Goal: Task Accomplishment & Management: Manage account settings

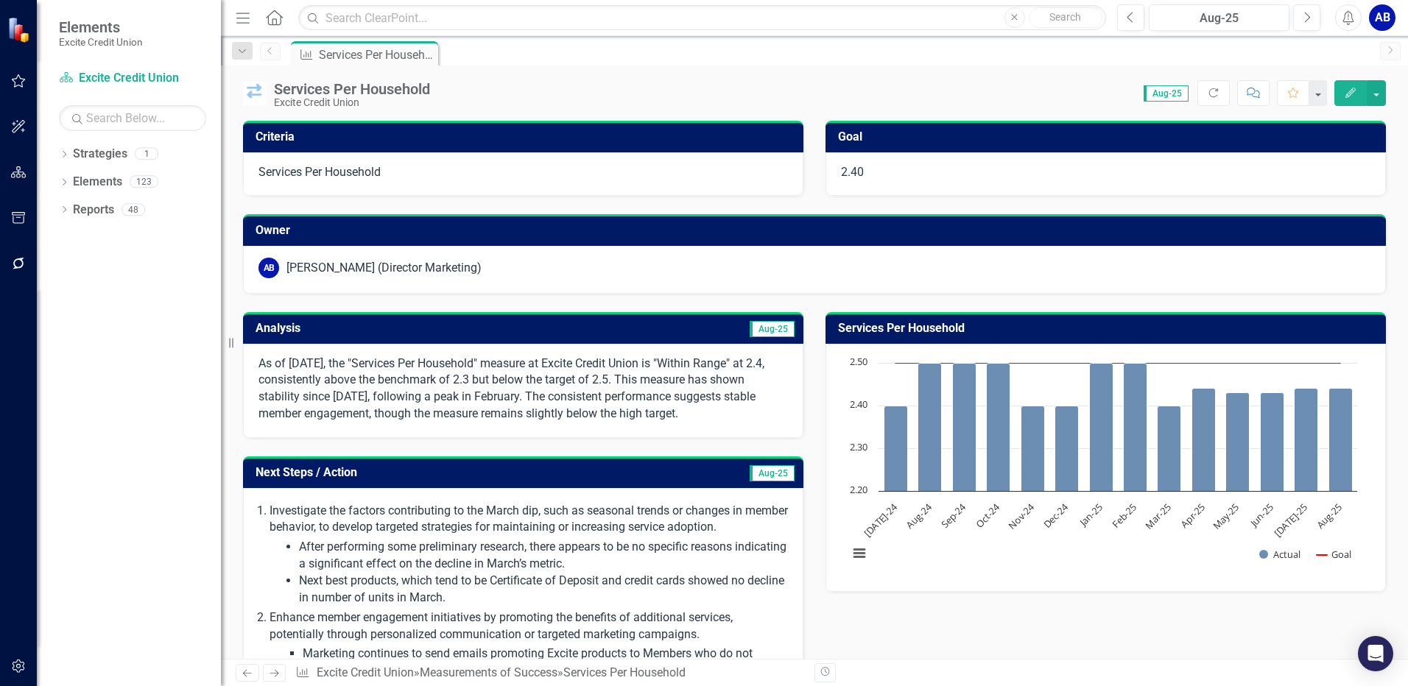
scroll to position [1198, 0]
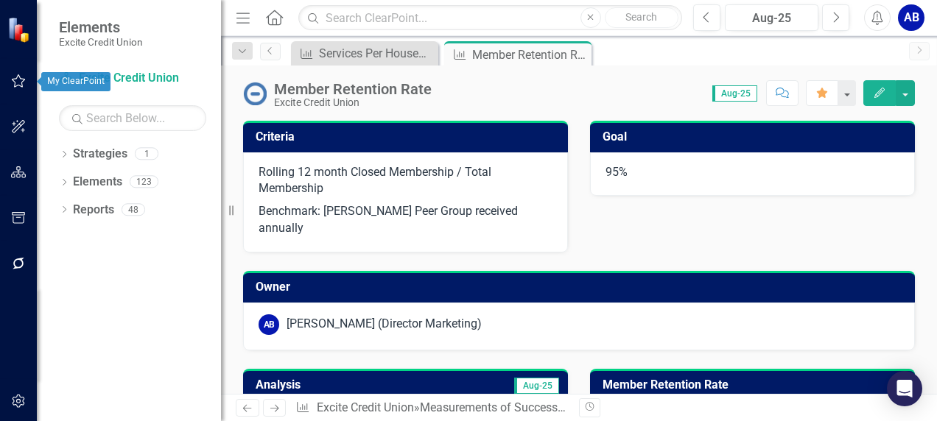
click at [16, 81] on icon "button" at bounding box center [18, 81] width 15 height 12
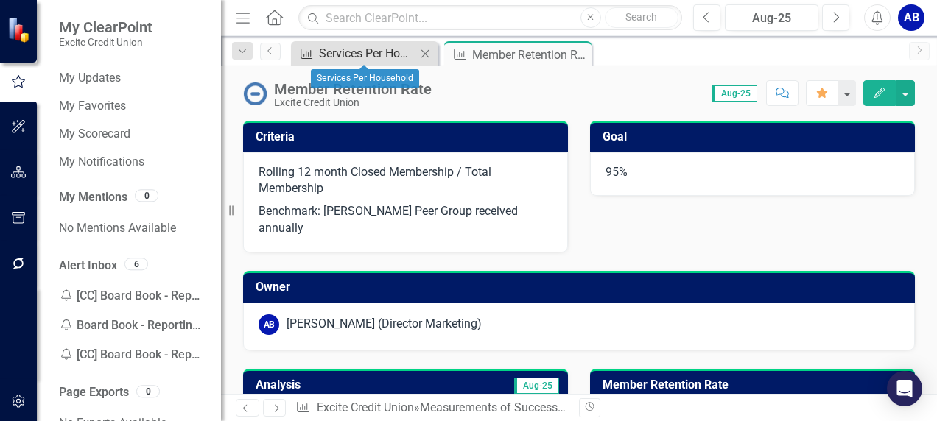
click at [396, 55] on div "Services Per Household" at bounding box center [367, 53] width 97 height 18
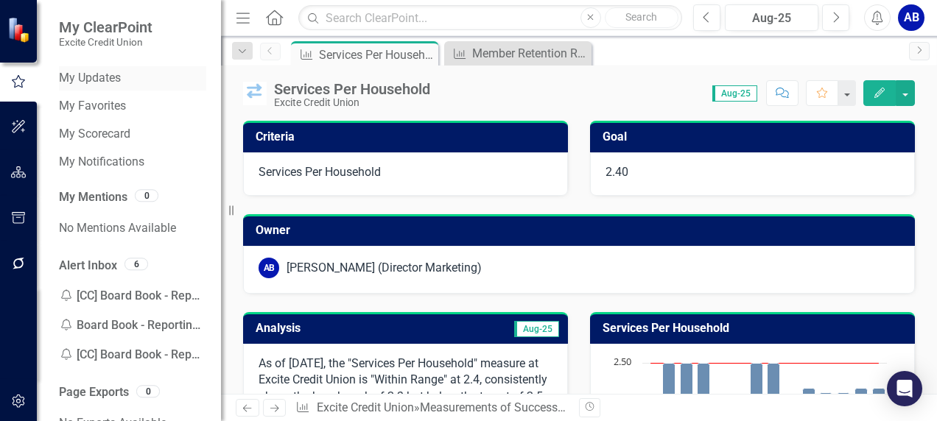
click at [92, 80] on link "My Updates" at bounding box center [132, 78] width 147 height 17
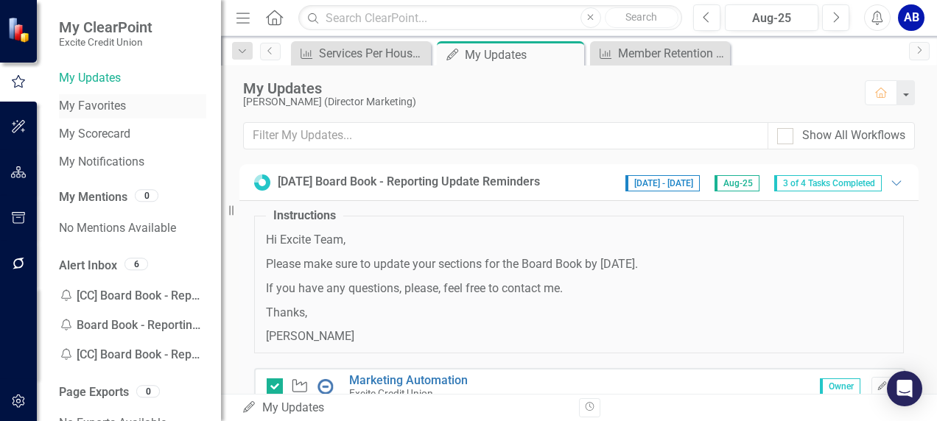
click at [103, 108] on link "My Favorites" at bounding box center [132, 106] width 147 height 17
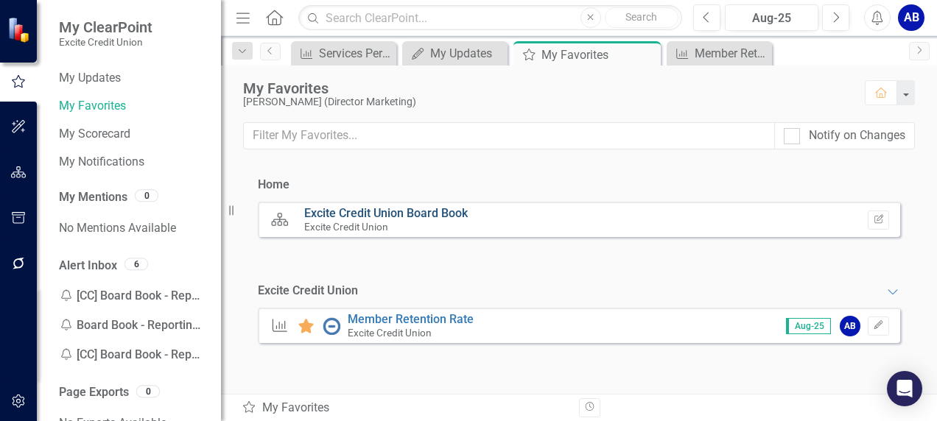
click at [440, 214] on link "Excite Credit Union Board Book" at bounding box center [386, 213] width 164 height 14
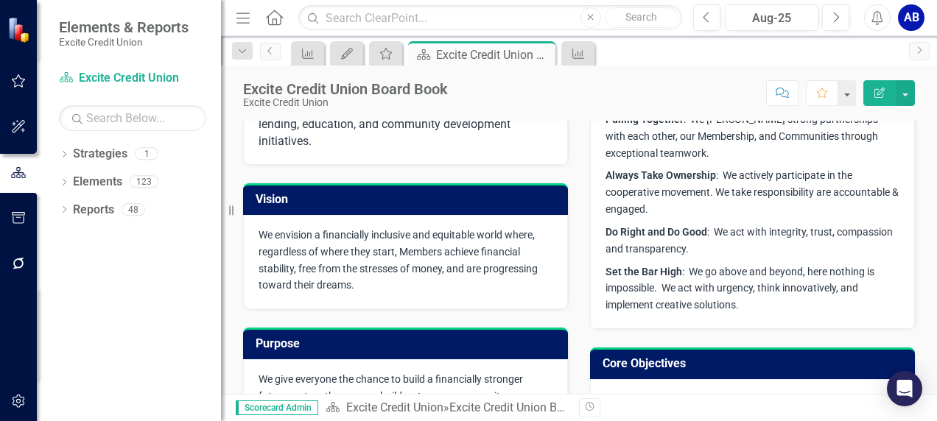
scroll to position [367, 0]
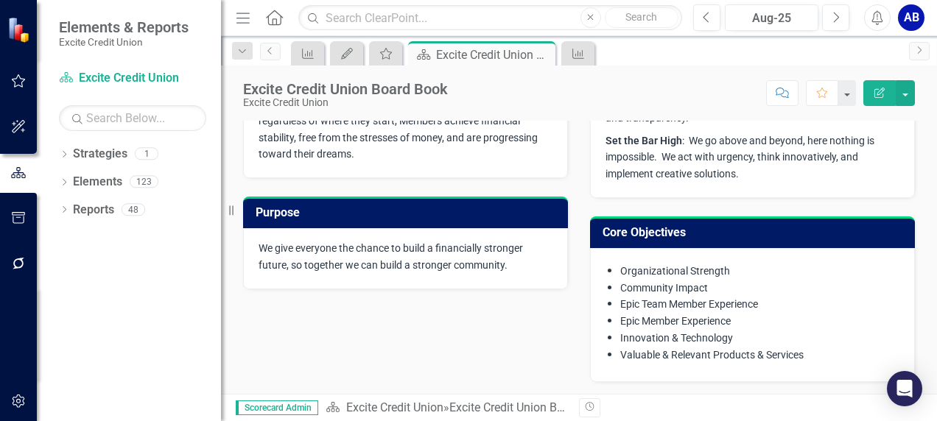
click at [278, 409] on span "Scorecard Admin" at bounding box center [277, 408] width 82 height 15
click at [526, 407] on div "Excite Credit Union Board Book" at bounding box center [529, 408] width 161 height 14
click at [143, 180] on div "123" at bounding box center [144, 182] width 29 height 13
click at [102, 152] on link "Strategies" at bounding box center [100, 154] width 55 height 17
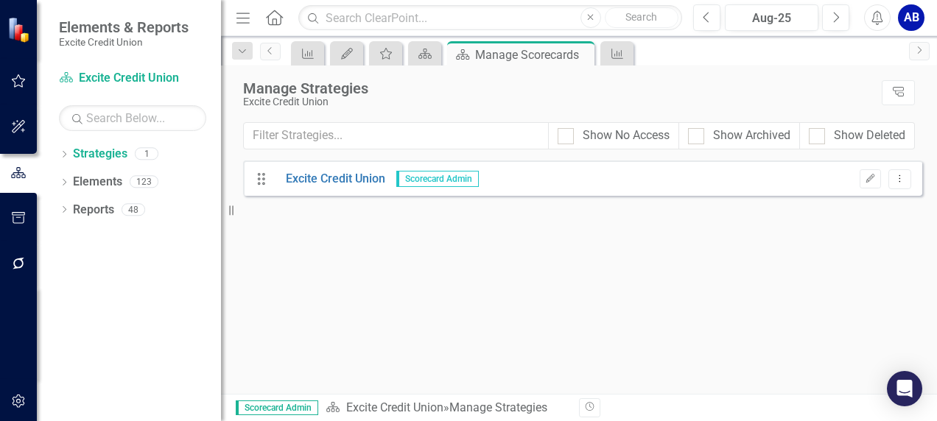
click at [449, 172] on span "Scorecard Admin" at bounding box center [437, 179] width 82 height 16
click at [871, 183] on button "Edit" at bounding box center [870, 178] width 21 height 19
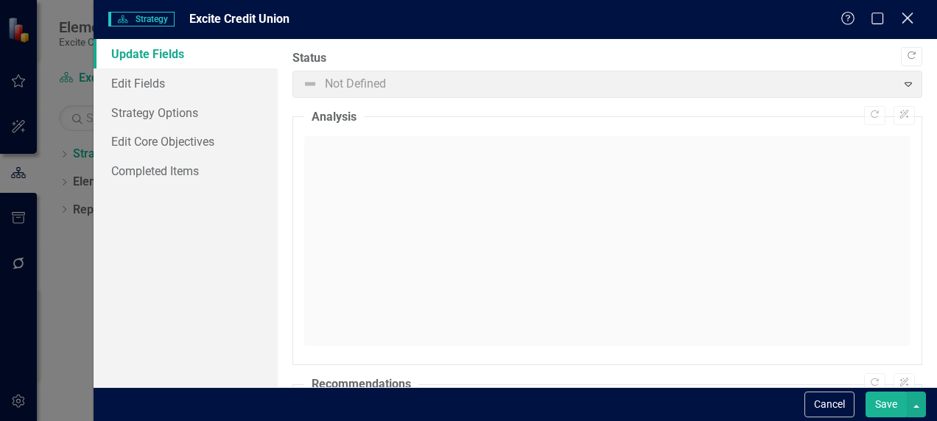
click at [904, 19] on icon "Close" at bounding box center [907, 18] width 18 height 14
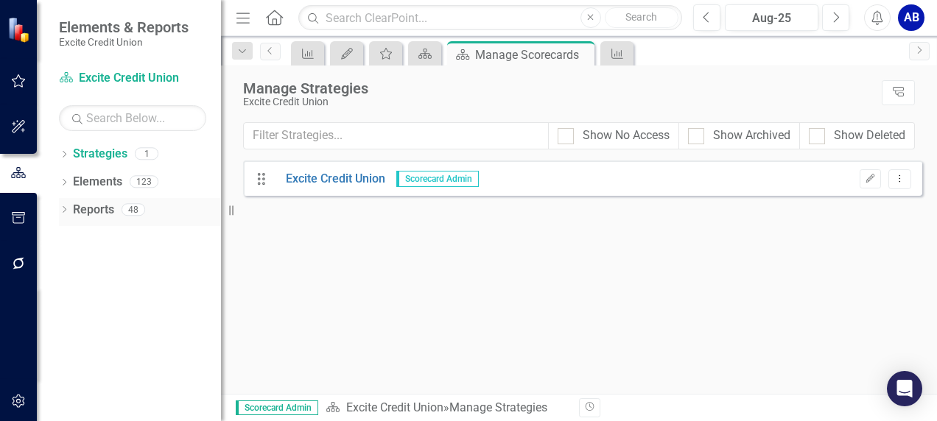
click at [93, 209] on link "Reports" at bounding box center [93, 210] width 41 height 17
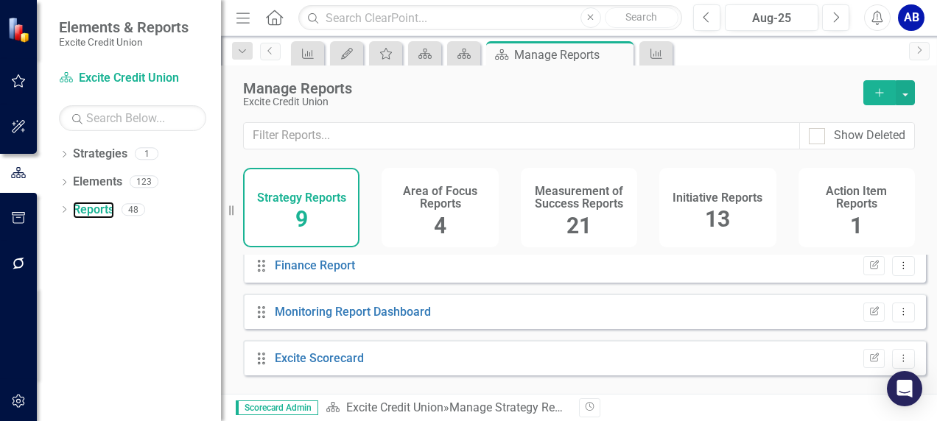
scroll to position [289, 0]
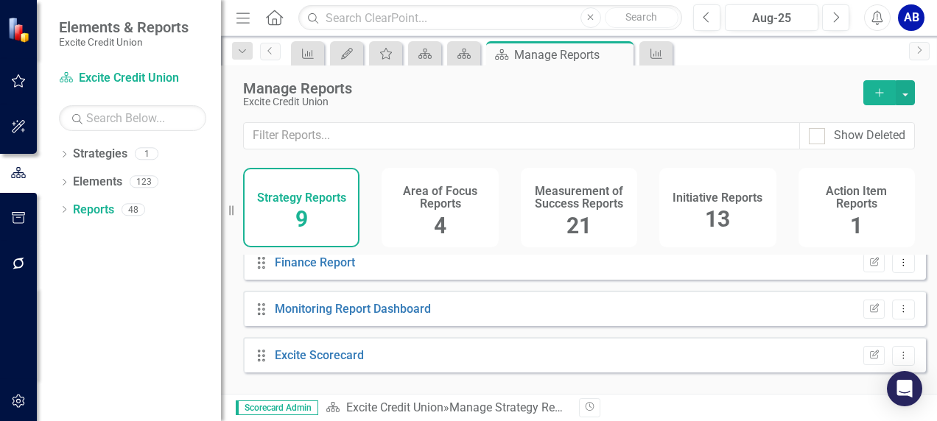
click at [772, 370] on div "Drag Excite Scorecard Edit Report Dropdown Menu" at bounding box center [584, 354] width 683 height 35
click at [296, 362] on link "Excite Scorecard" at bounding box center [319, 355] width 89 height 14
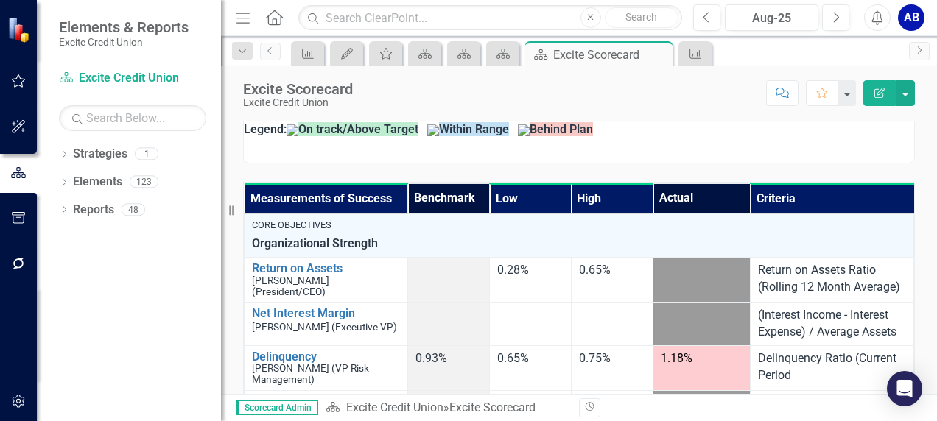
scroll to position [154, 0]
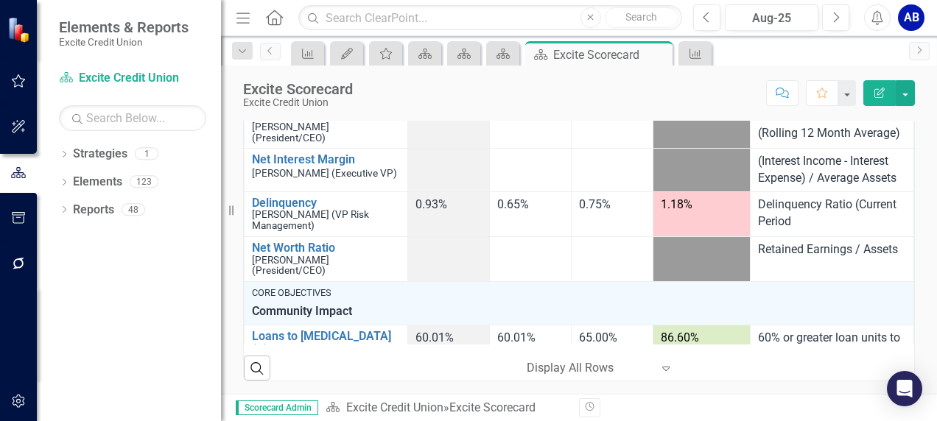
click at [663, 367] on icon at bounding box center [665, 369] width 7 height 4
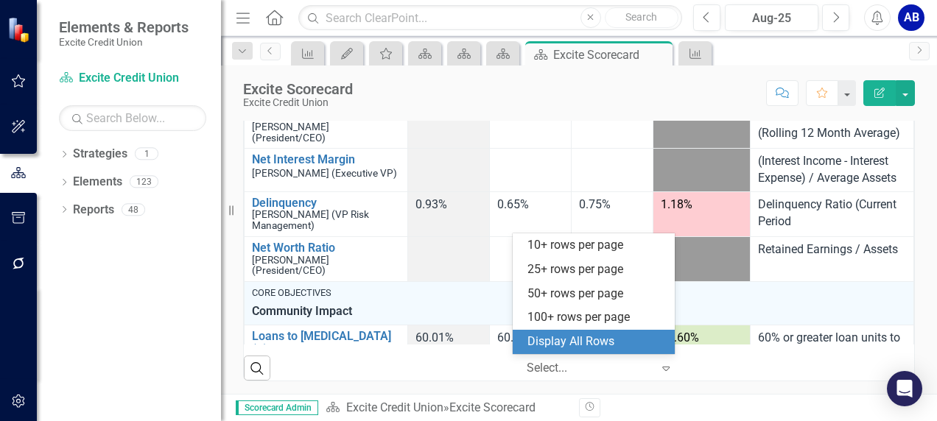
click at [588, 346] on div "Display All Rows" at bounding box center [596, 342] width 138 height 17
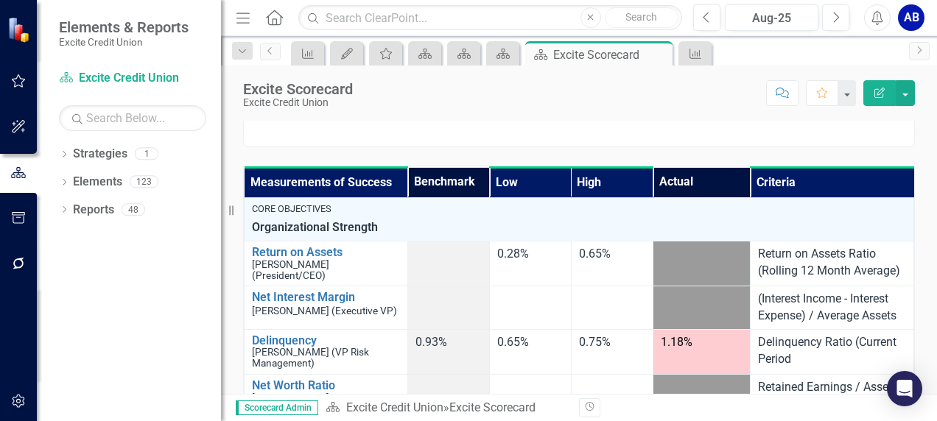
scroll to position [0, 0]
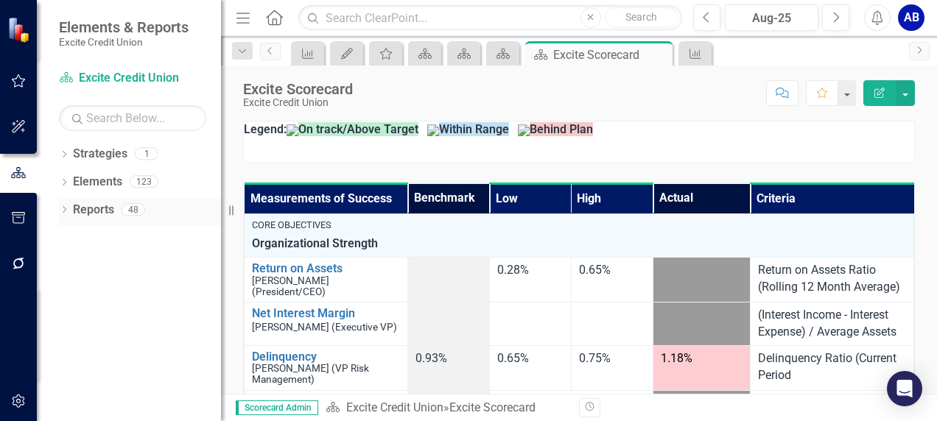
click at [65, 209] on icon "Dropdown" at bounding box center [64, 211] width 10 height 8
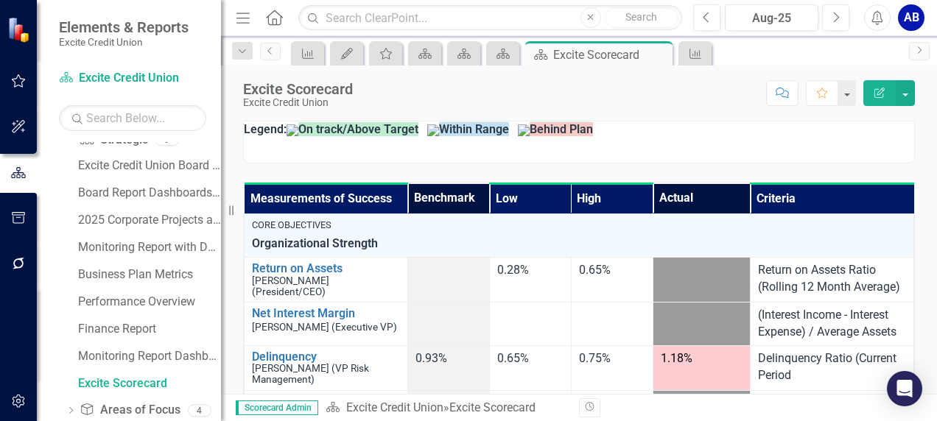
scroll to position [102, 0]
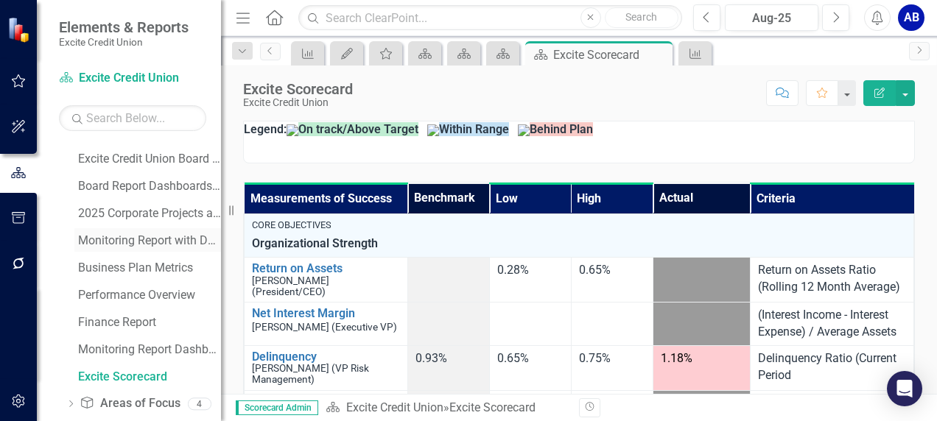
click at [158, 236] on div "Monitoring Report with Dashboard" at bounding box center [149, 240] width 143 height 13
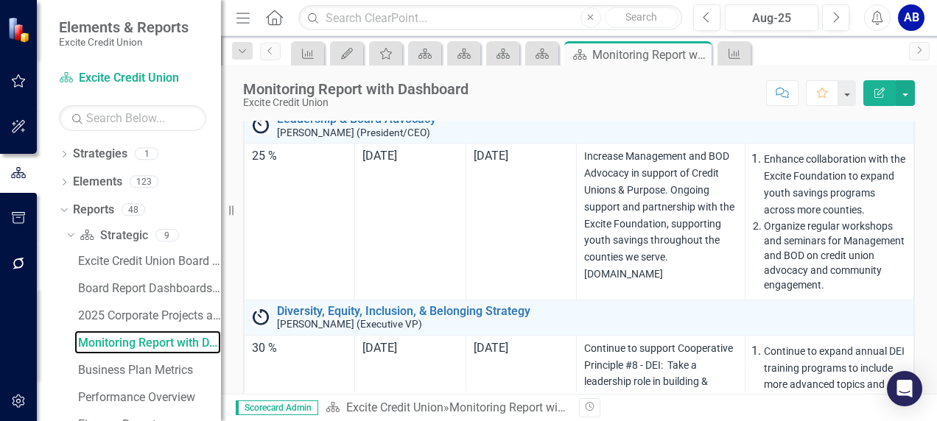
scroll to position [404, 0]
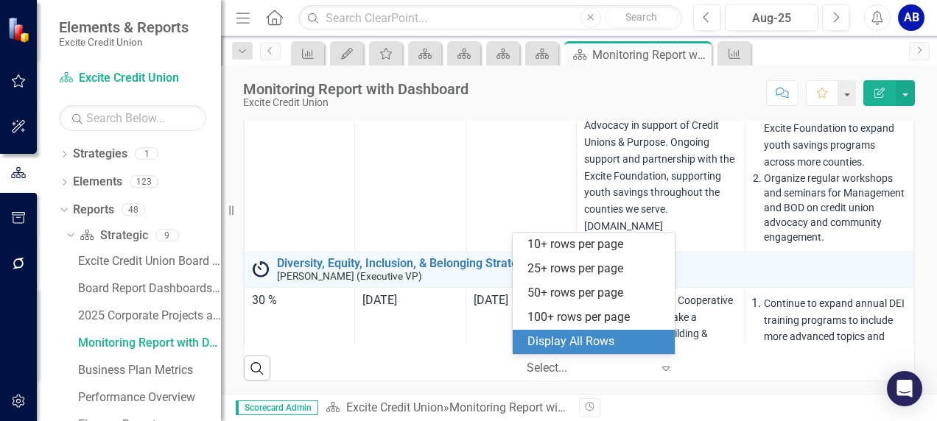
click at [658, 367] on icon "Expand" at bounding box center [665, 368] width 15 height 12
click at [617, 343] on div "Display All Rows" at bounding box center [596, 342] width 138 height 17
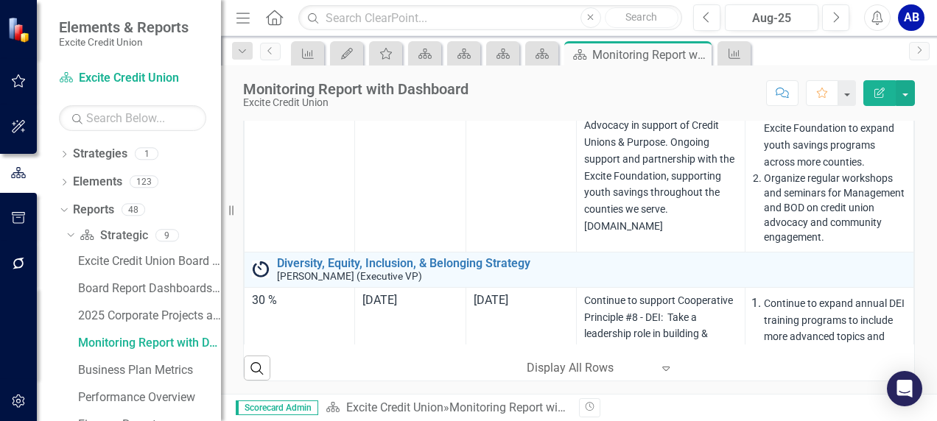
click at [660, 368] on icon "Expand" at bounding box center [665, 368] width 15 height 12
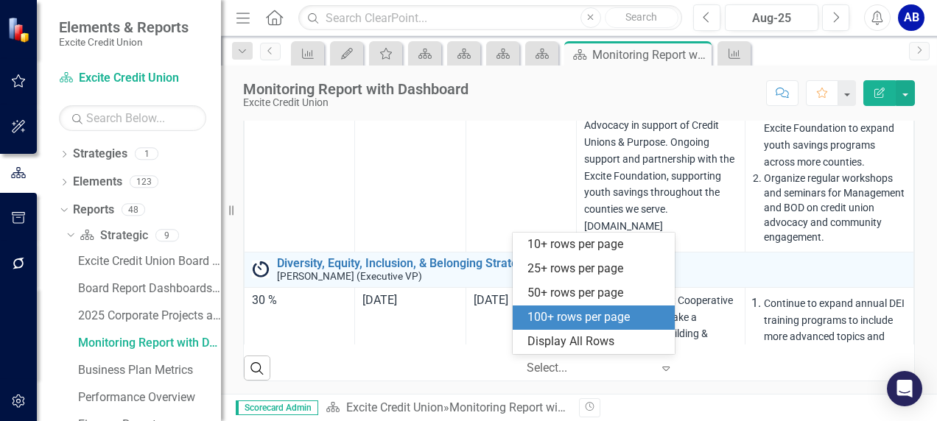
click at [602, 321] on div "100+ rows per page" at bounding box center [596, 317] width 138 height 17
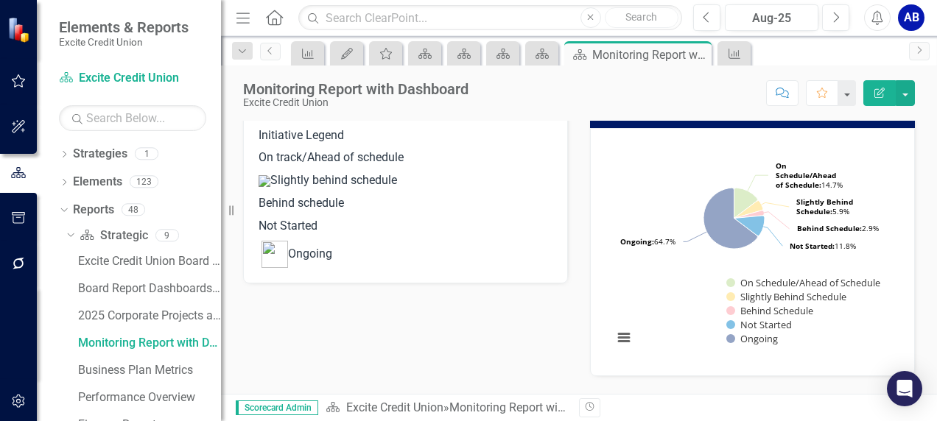
scroll to position [84, 0]
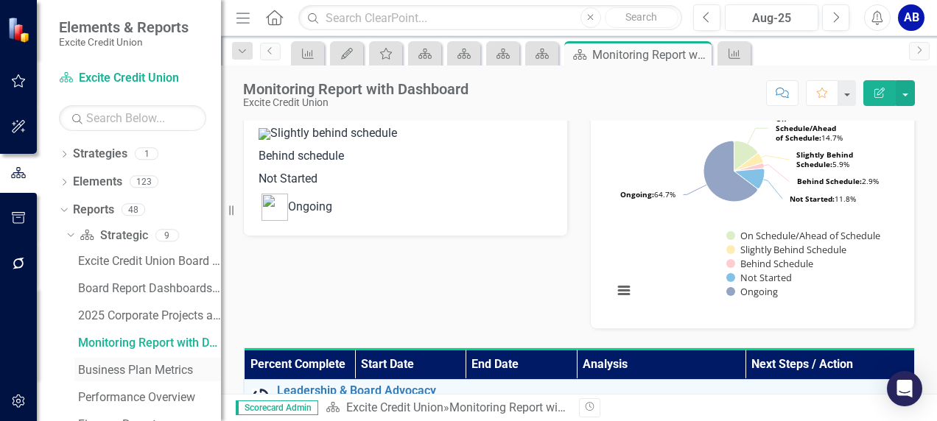
click at [136, 375] on div "Business Plan Metrics" at bounding box center [149, 370] width 143 height 13
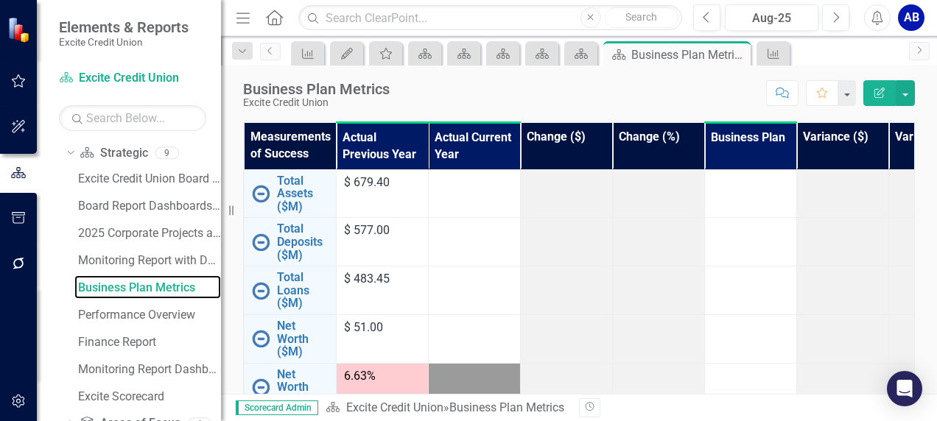
scroll to position [122, 0]
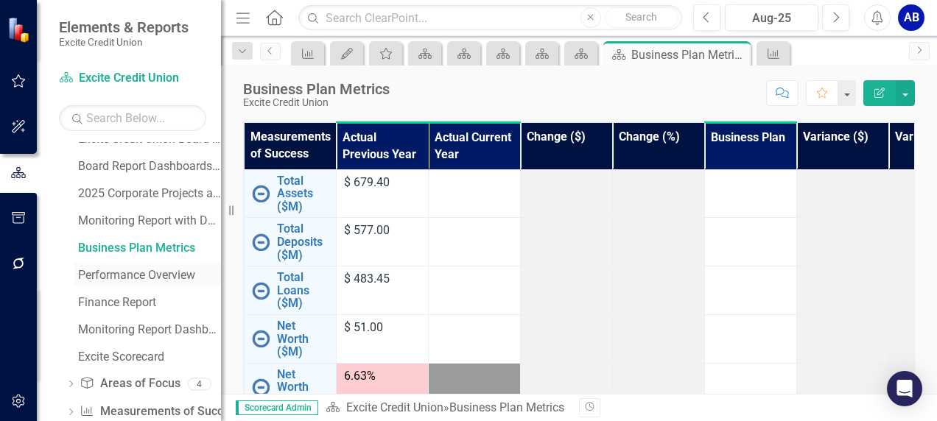
click at [153, 275] on div "Performance Overview" at bounding box center [149, 275] width 143 height 13
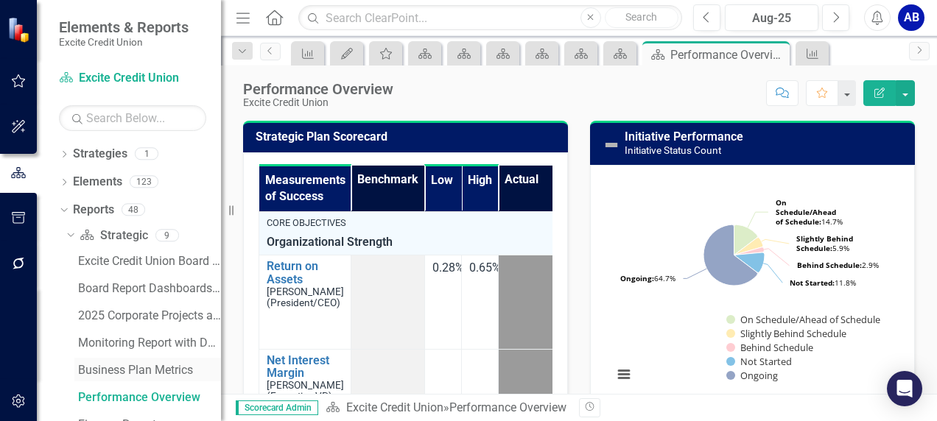
click at [140, 368] on div "Business Plan Metrics" at bounding box center [149, 370] width 143 height 13
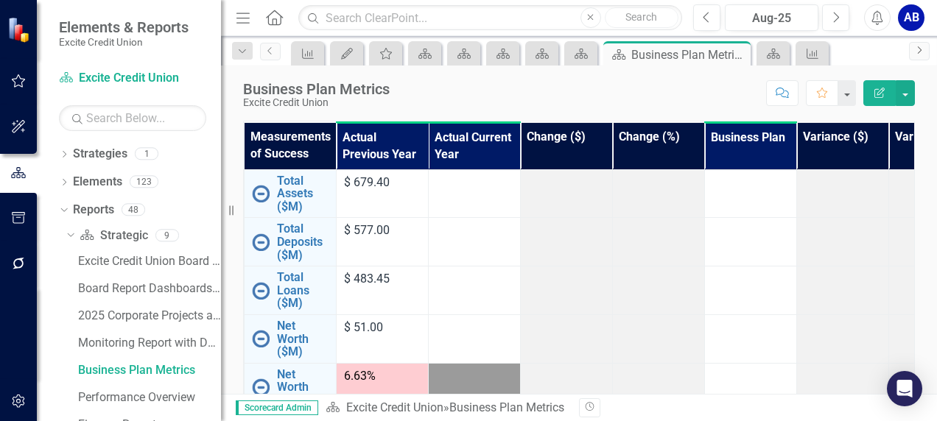
click at [921, 51] on icon "Next" at bounding box center [919, 50] width 12 height 9
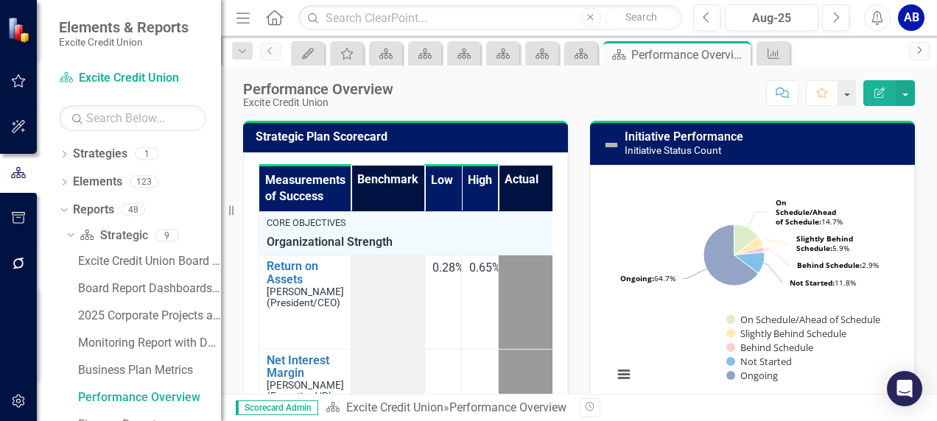
click at [921, 52] on icon "Next" at bounding box center [919, 50] width 12 height 9
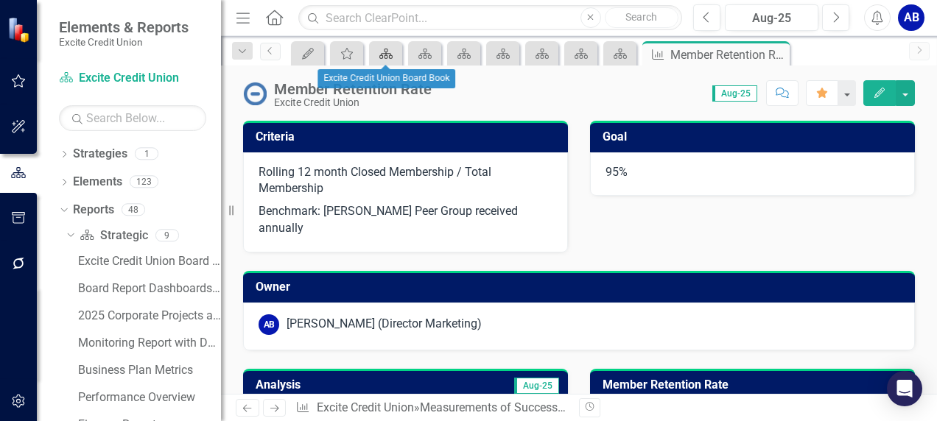
click at [384, 54] on icon "Strategy" at bounding box center [386, 54] width 15 height 12
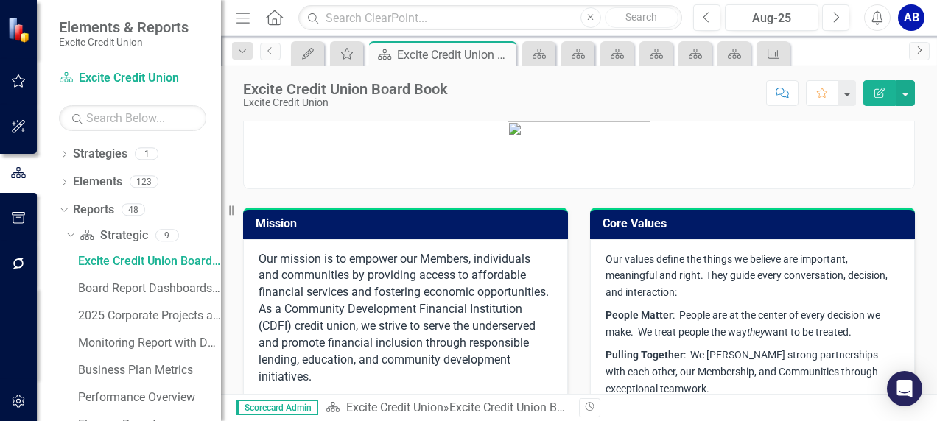
click at [924, 52] on icon "Next" at bounding box center [919, 50] width 12 height 9
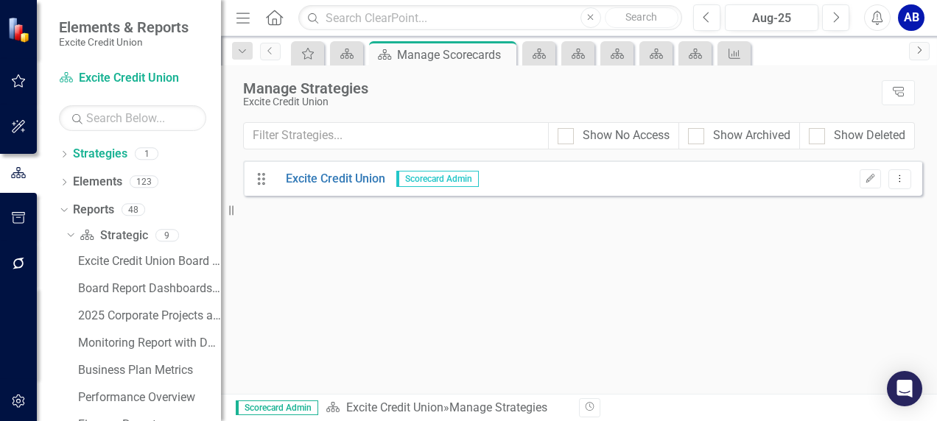
click at [924, 52] on icon "Next" at bounding box center [919, 50] width 12 height 9
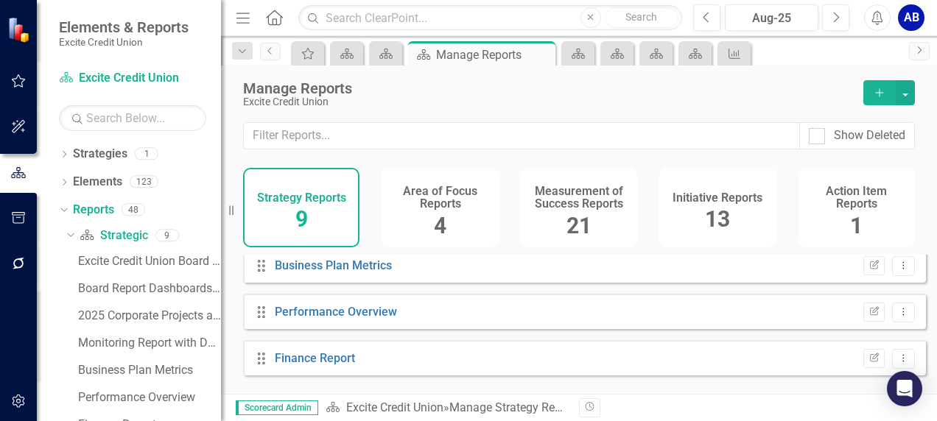
scroll to position [289, 0]
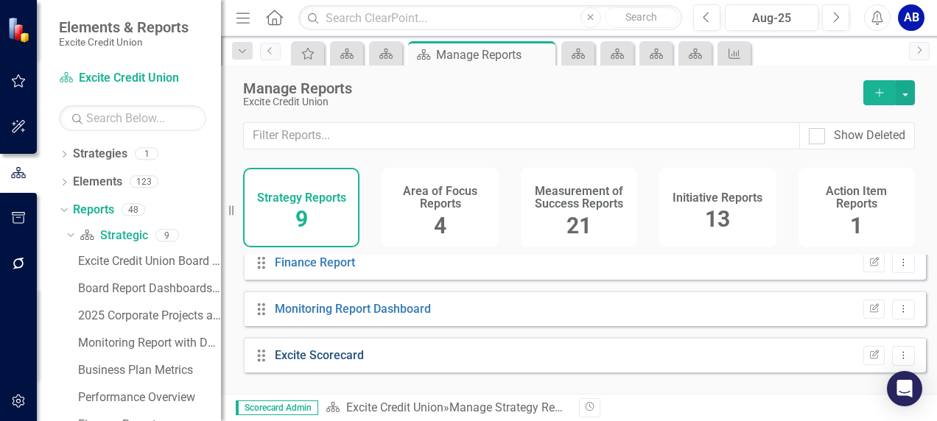
click at [312, 362] on link "Excite Scorecard" at bounding box center [319, 355] width 89 height 14
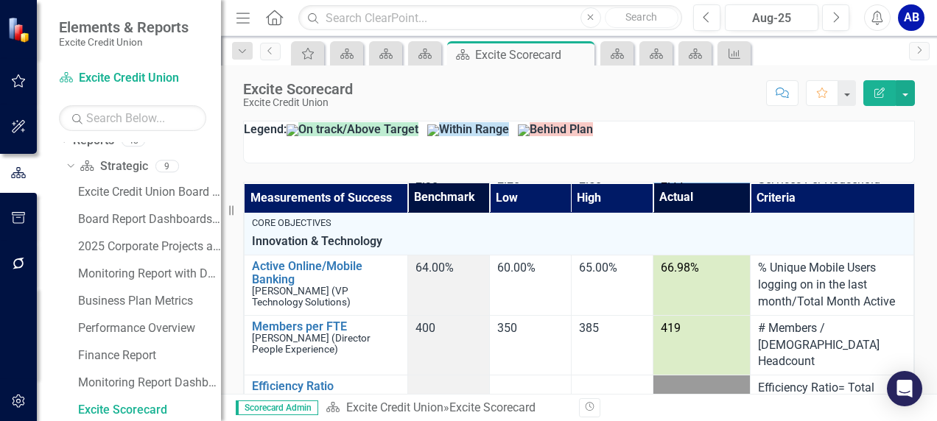
click at [563, 169] on div "Measurements of Success Benchmark Low High Actual Criteria Core Objectives Orga…" at bounding box center [579, 350] width 694 height 372
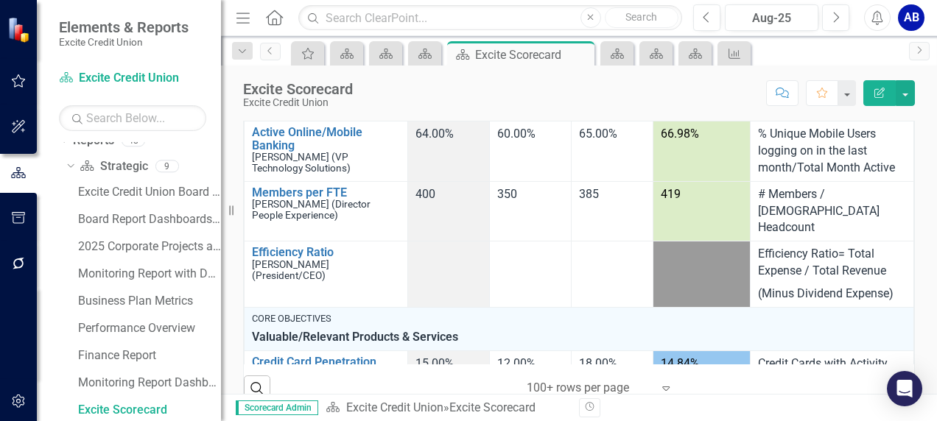
scroll to position [154, 0]
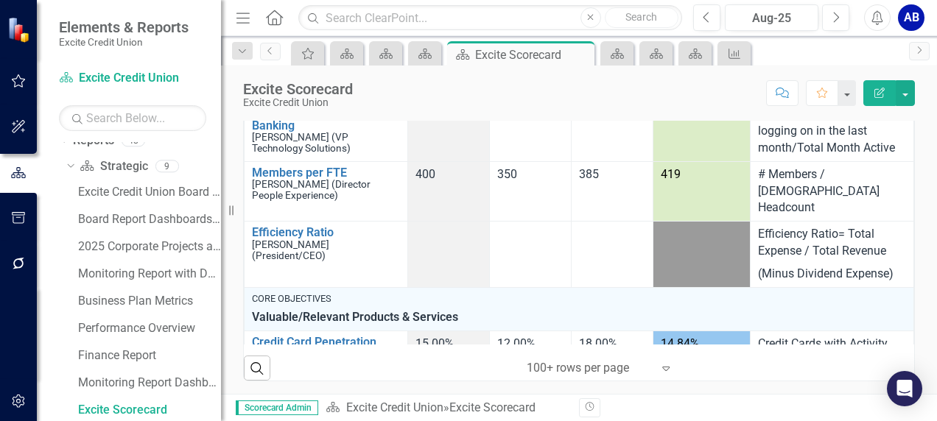
click at [663, 365] on icon "Expand" at bounding box center [665, 368] width 15 height 12
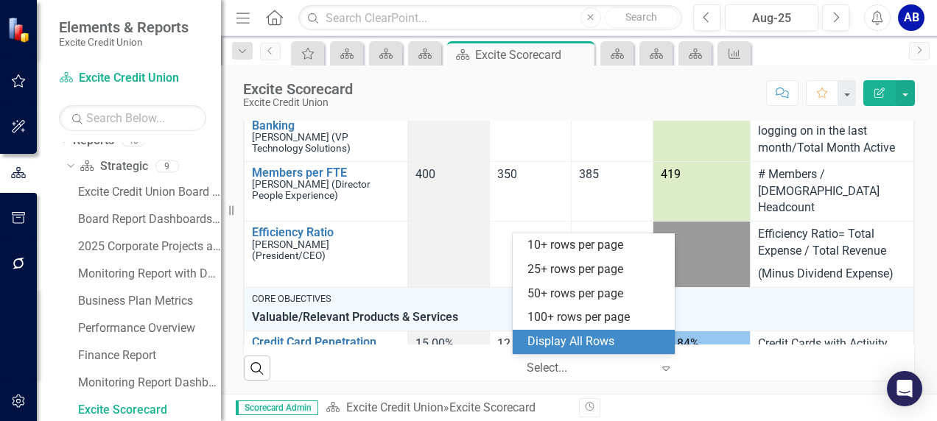
click at [608, 339] on div "Display All Rows" at bounding box center [596, 342] width 138 height 17
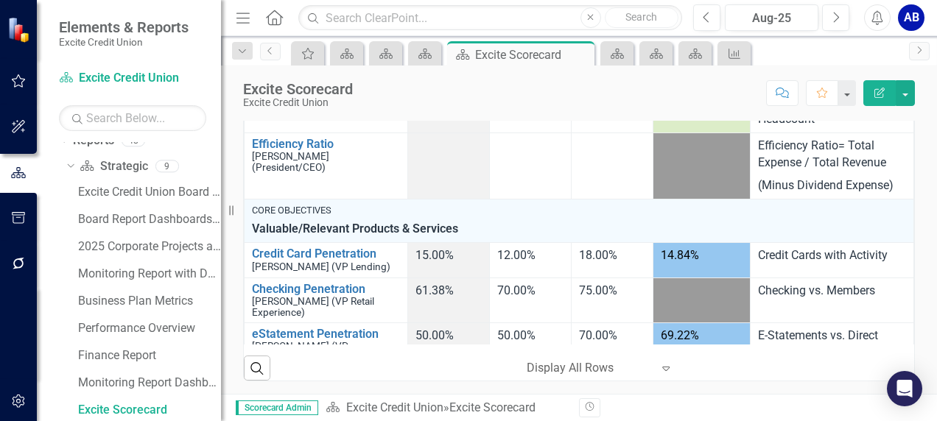
scroll to position [1099, 0]
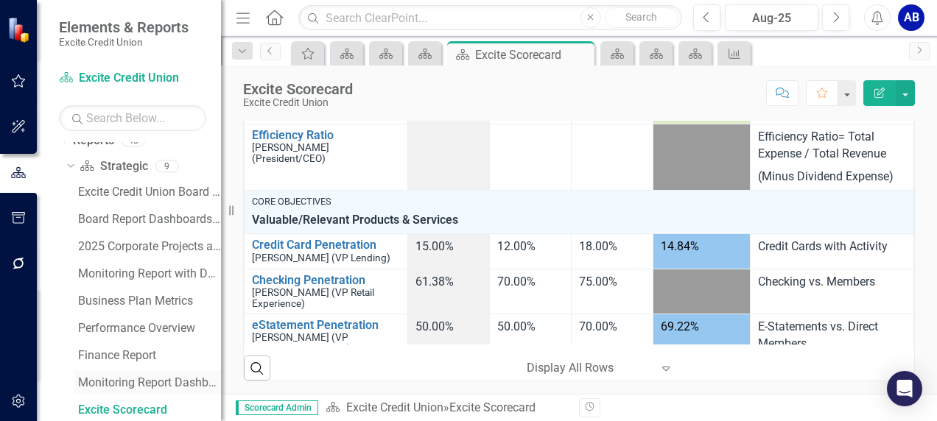
click at [141, 377] on div "Monitoring Report Dashboard" at bounding box center [149, 382] width 143 height 13
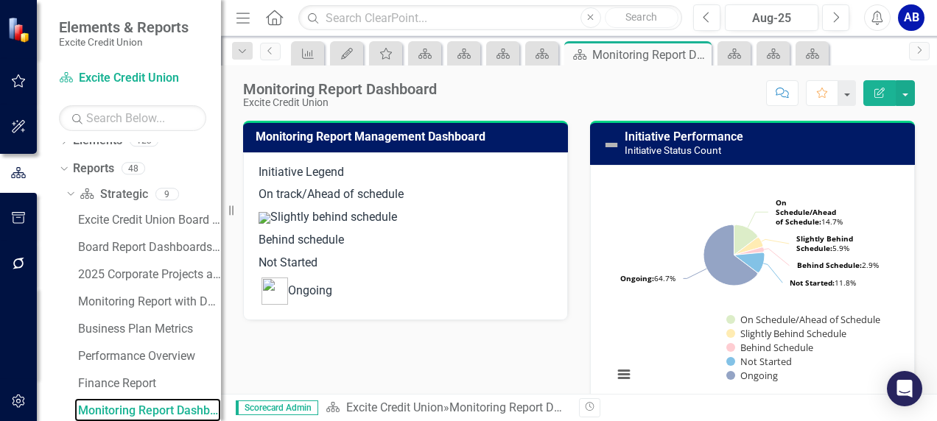
scroll to position [32, 0]
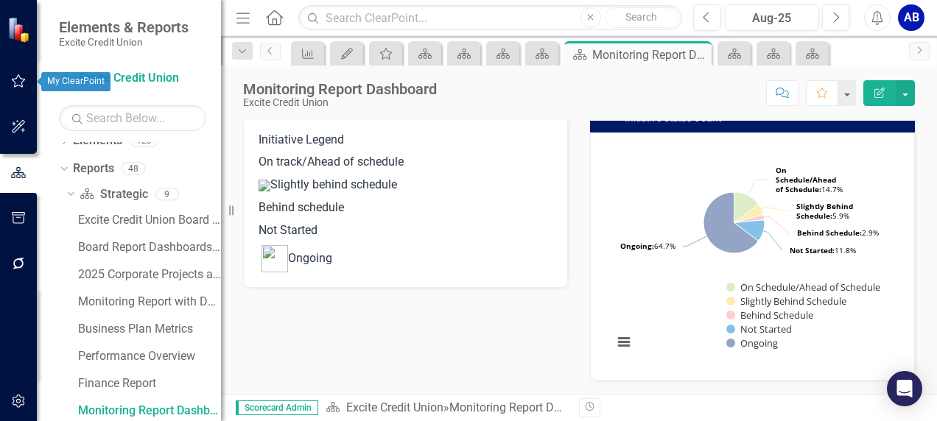
click at [12, 80] on icon "button" at bounding box center [18, 81] width 15 height 12
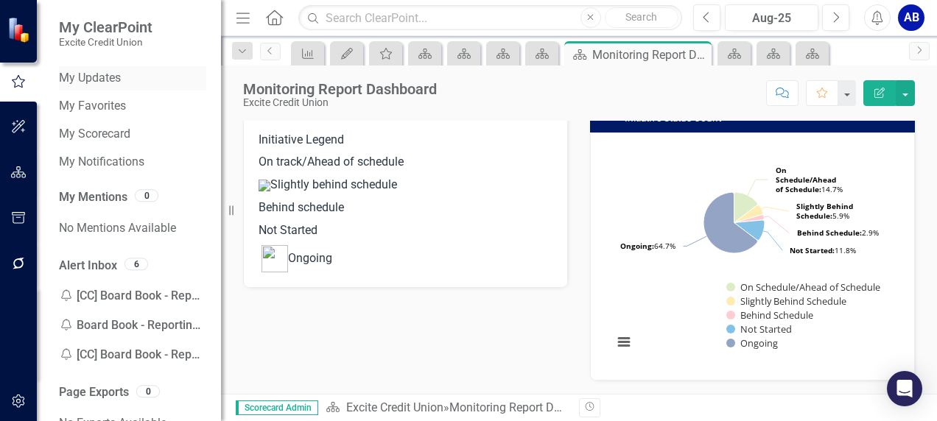
click at [116, 80] on link "My Updates" at bounding box center [132, 78] width 147 height 17
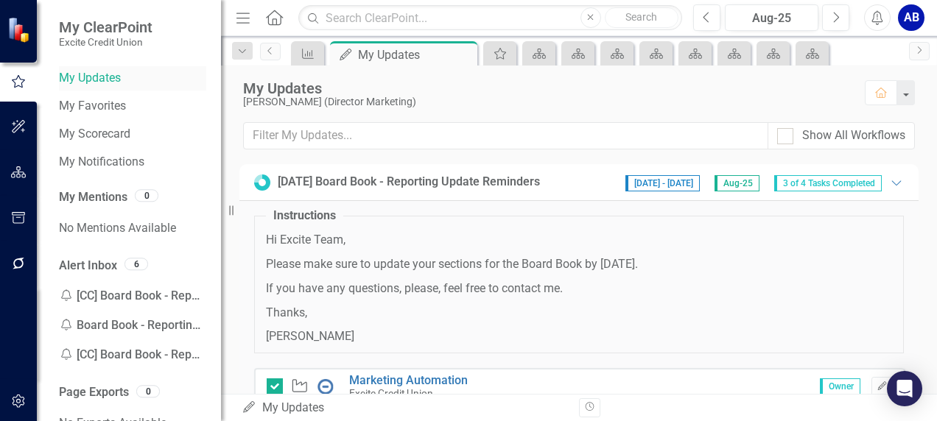
click at [97, 82] on link "My Updates" at bounding box center [132, 78] width 147 height 17
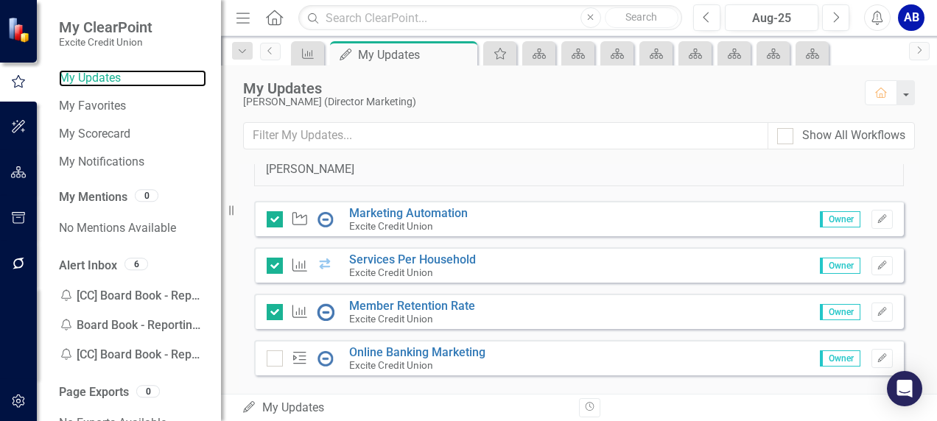
scroll to position [184, 0]
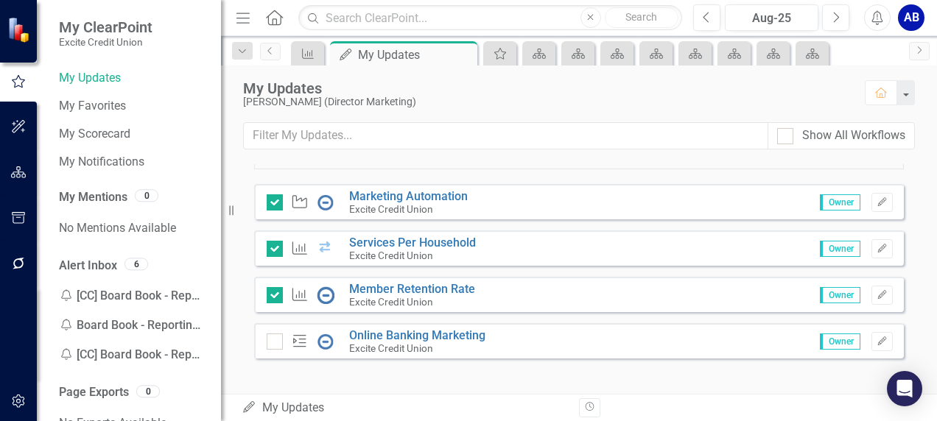
click at [502, 198] on div "Initiative Marketing Automation Excite Credit Union Owner Edit" at bounding box center [579, 201] width 650 height 35
click at [438, 193] on link "Marketing Automation" at bounding box center [408, 196] width 119 height 14
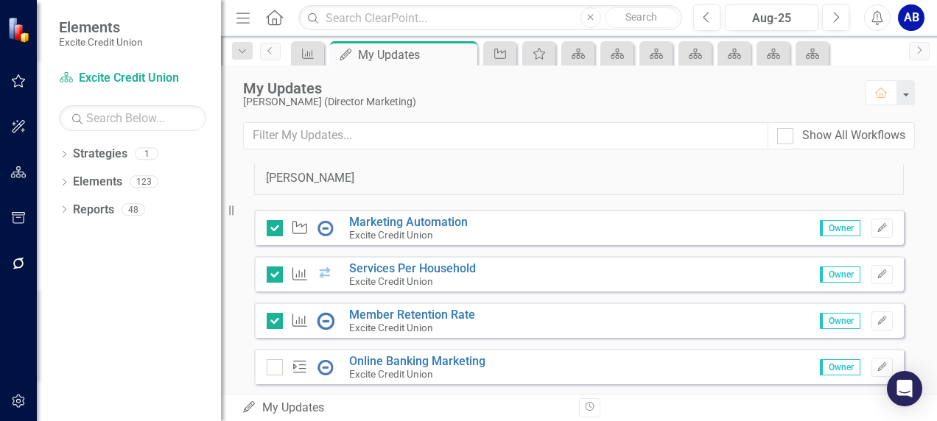
scroll to position [159, 0]
click at [393, 264] on link "Services Per Household" at bounding box center [412, 268] width 127 height 14
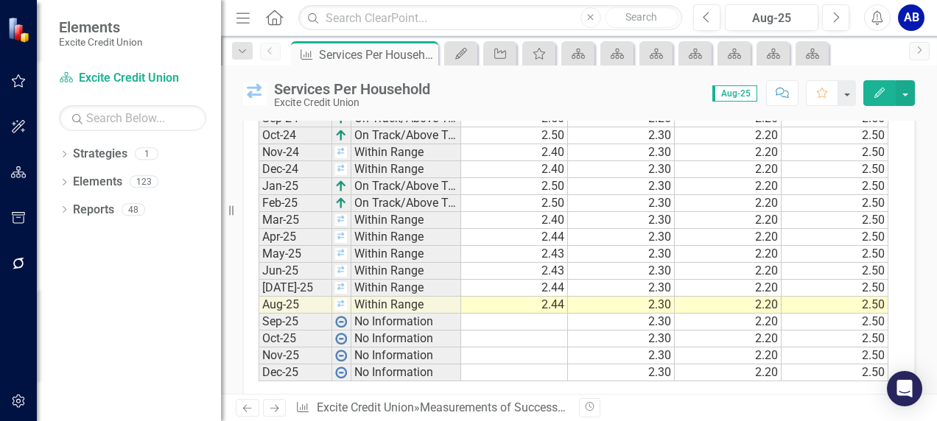
scroll to position [1738, 0]
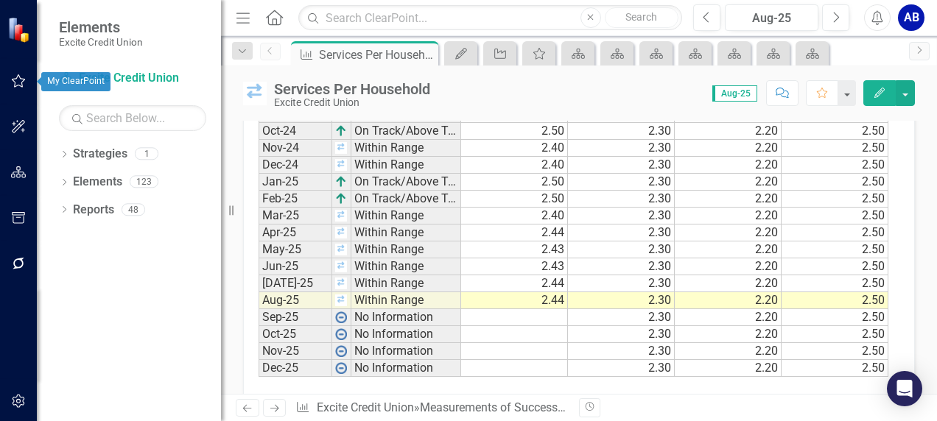
click at [12, 80] on icon "button" at bounding box center [19, 80] width 14 height 13
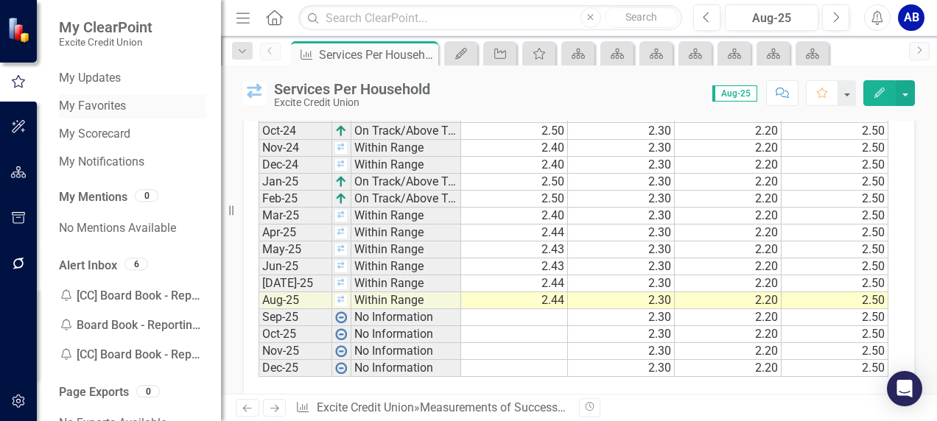
click at [100, 105] on link "My Favorites" at bounding box center [132, 106] width 147 height 17
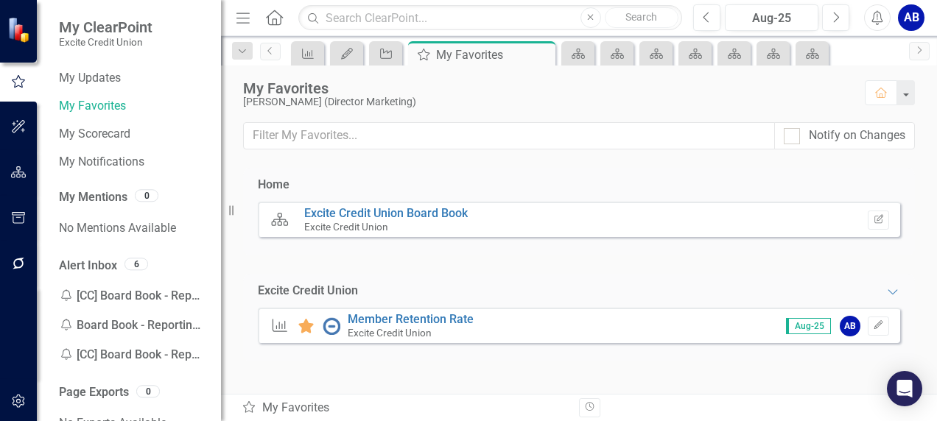
click at [401, 328] on small "Excite Credit Union" at bounding box center [390, 333] width 84 height 12
click at [401, 321] on link "Member Retention Rate" at bounding box center [411, 319] width 126 height 14
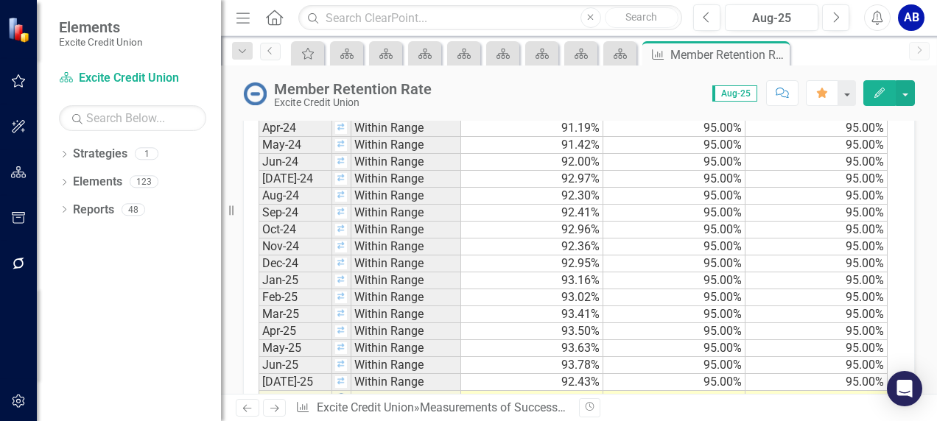
scroll to position [1918, 0]
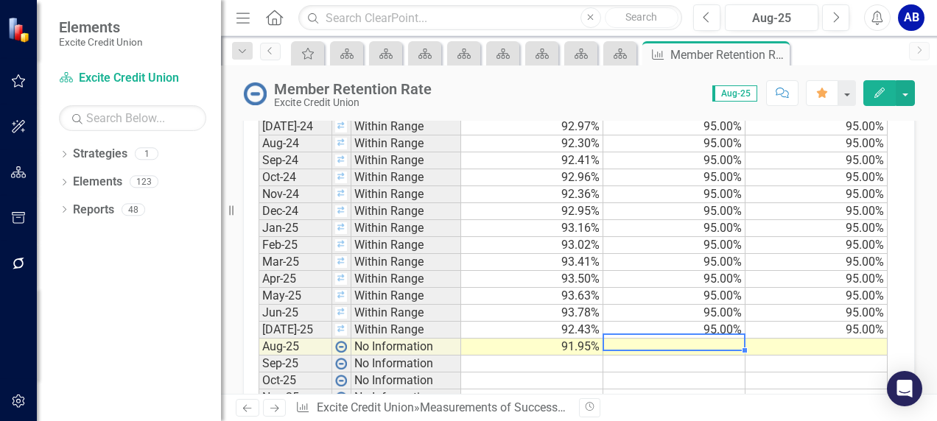
click at [717, 339] on td at bounding box center [674, 347] width 142 height 17
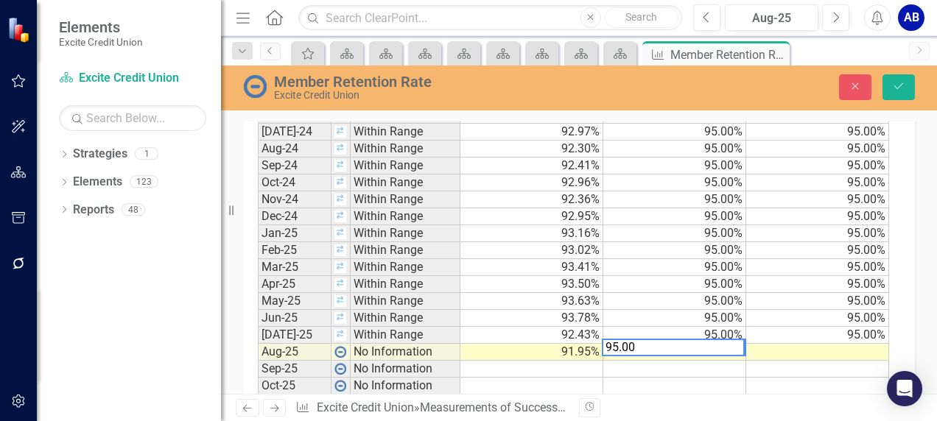
scroll to position [1922, 0]
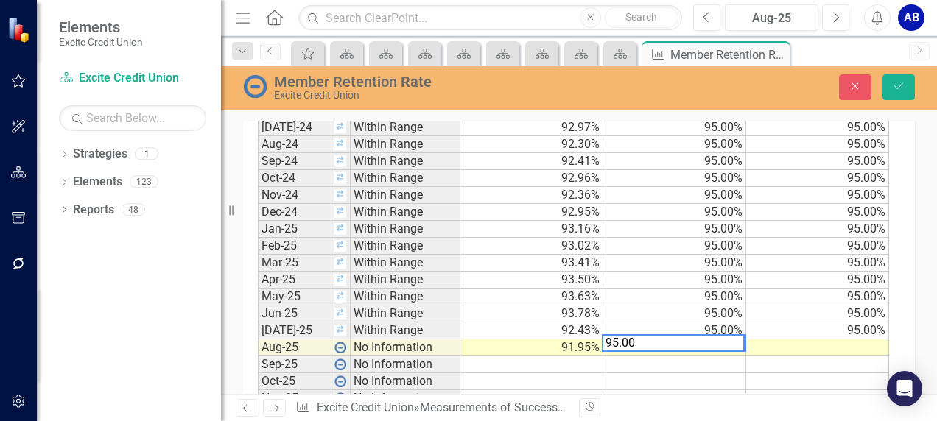
type textarea "95.00"
click at [853, 340] on td at bounding box center [817, 348] width 143 height 17
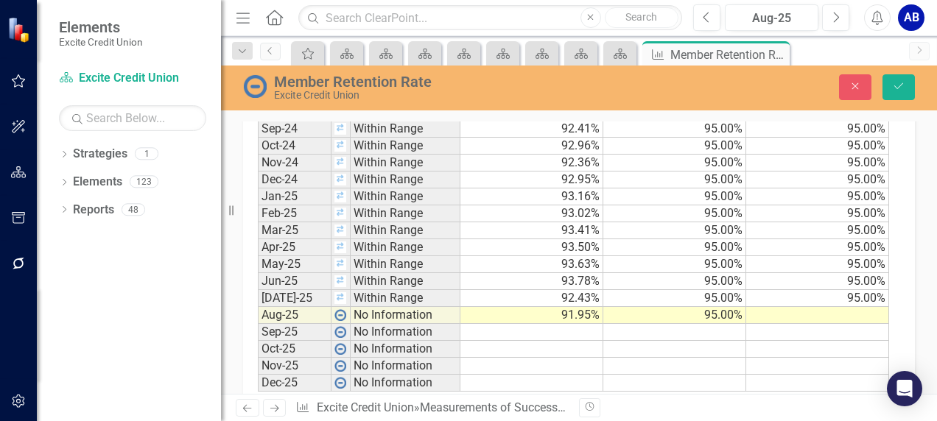
scroll to position [1983, 0]
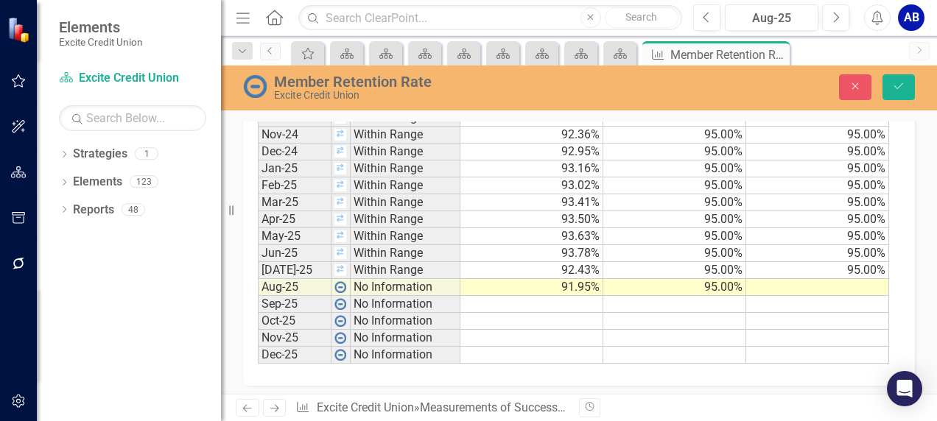
click at [856, 279] on td at bounding box center [817, 287] width 143 height 17
type textarea "95.00"
click at [258, 351] on div "Period Status Results Goal Benchmark Jan-24 Within Range 91.03% 95.00% 95.00% F…" at bounding box center [258, 152] width 0 height 424
